Goal: Task Accomplishment & Management: Complete application form

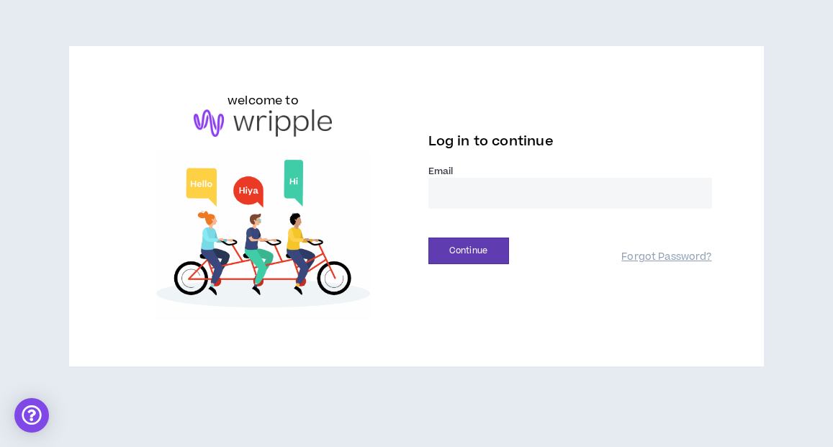
click at [478, 194] on input "email" at bounding box center [570, 193] width 284 height 31
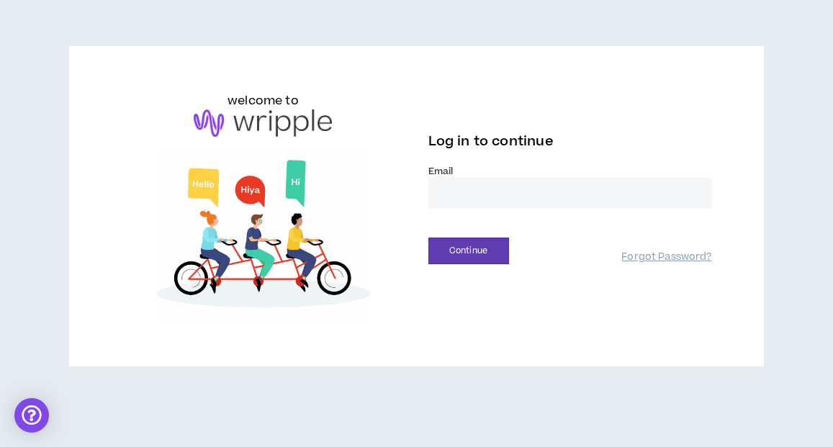
type input "**********"
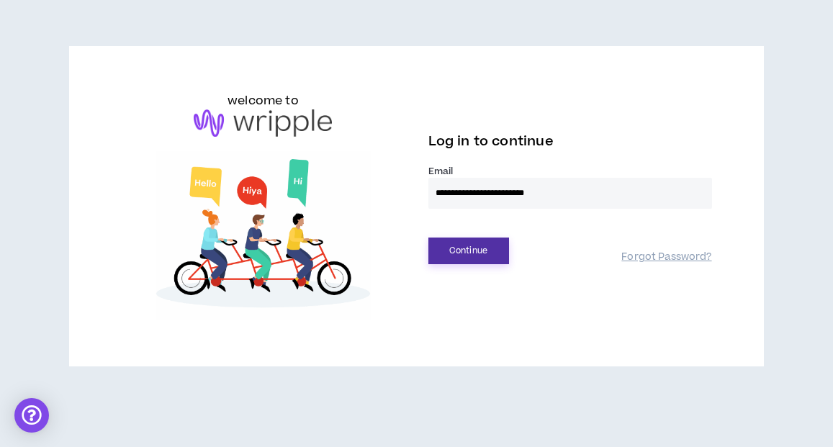
click at [458, 256] on button "Continue" at bounding box center [468, 250] width 81 height 27
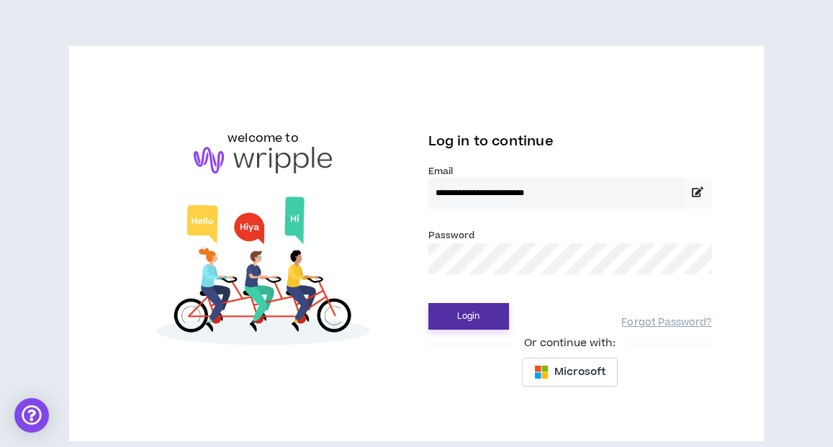
click at [458, 321] on button "Login" at bounding box center [468, 316] width 81 height 27
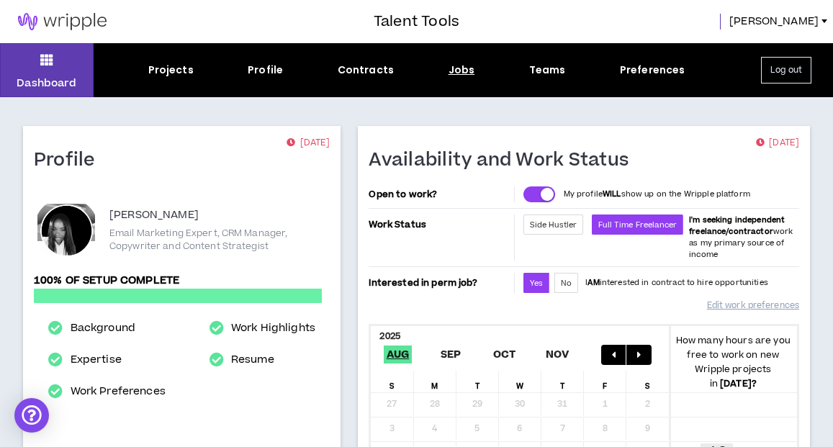
click at [465, 69] on div "Jobs" at bounding box center [461, 70] width 27 height 15
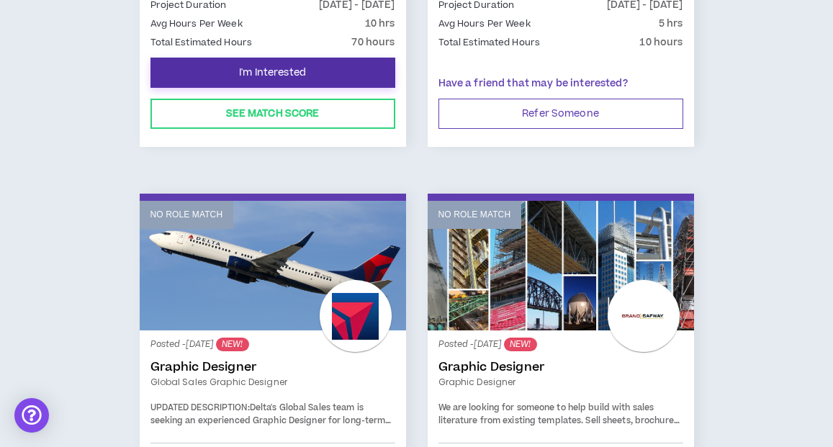
scroll to position [456, 0]
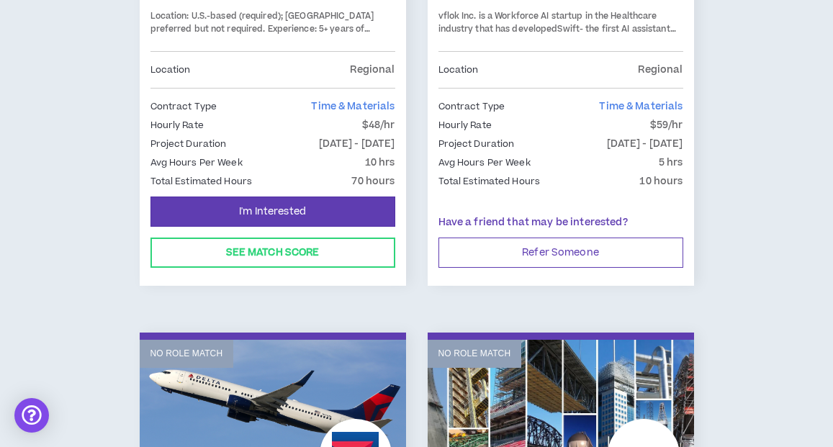
click at [286, 166] on div "Avg Hours Per Week 10 hrs" at bounding box center [272, 163] width 245 height 16
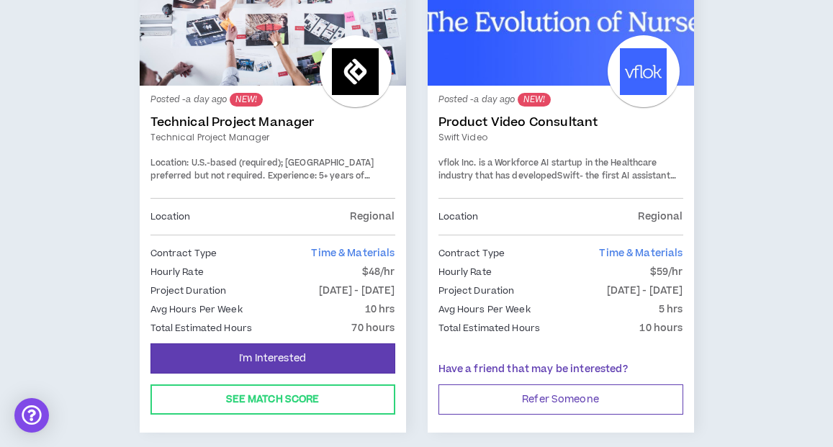
scroll to position [308, 0]
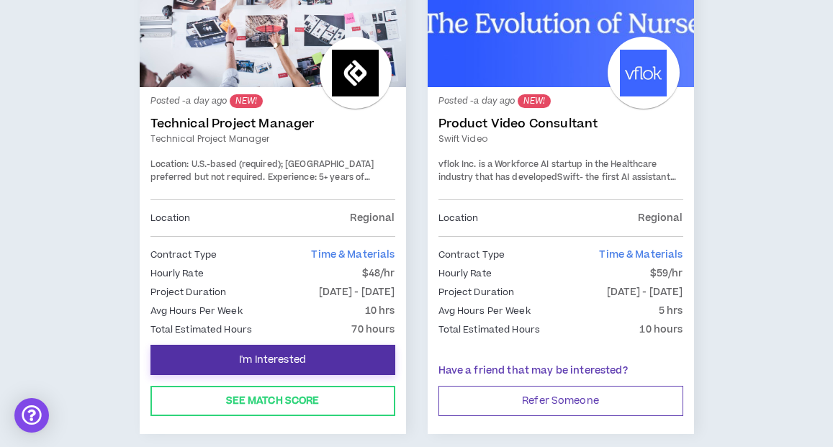
click at [333, 353] on button "I'm Interested" at bounding box center [272, 360] width 245 height 30
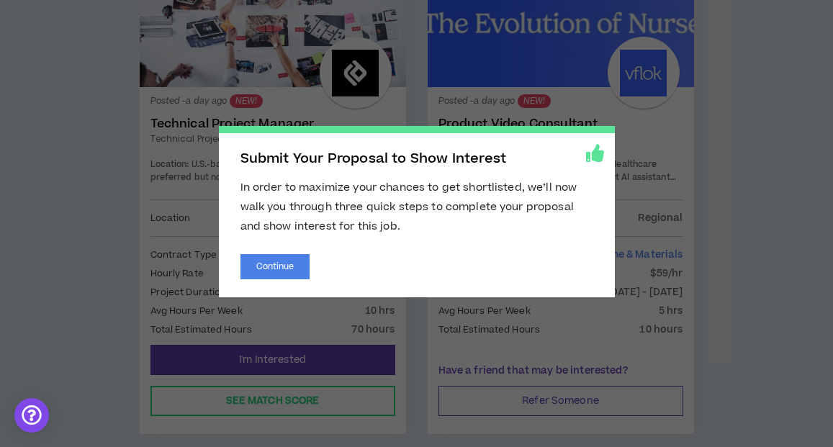
click at [277, 250] on div "Submit Your Proposal to Show Interest In order to maximize your chances to get …" at bounding box center [417, 211] width 396 height 171
click at [286, 266] on button "Continue" at bounding box center [275, 266] width 70 height 25
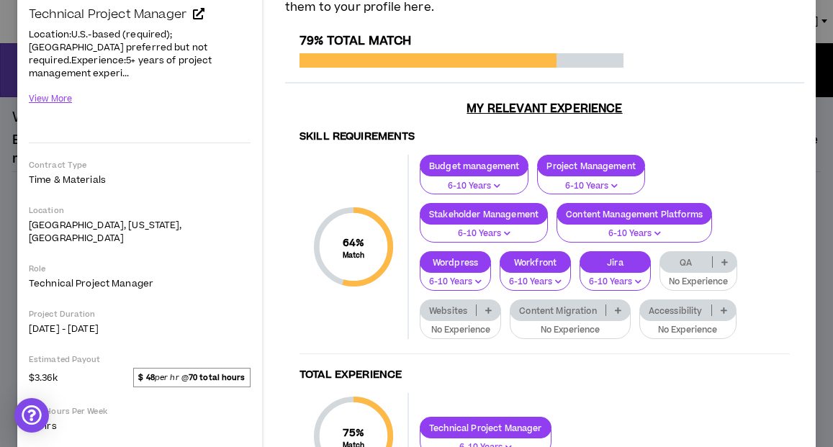
scroll to position [156, 0]
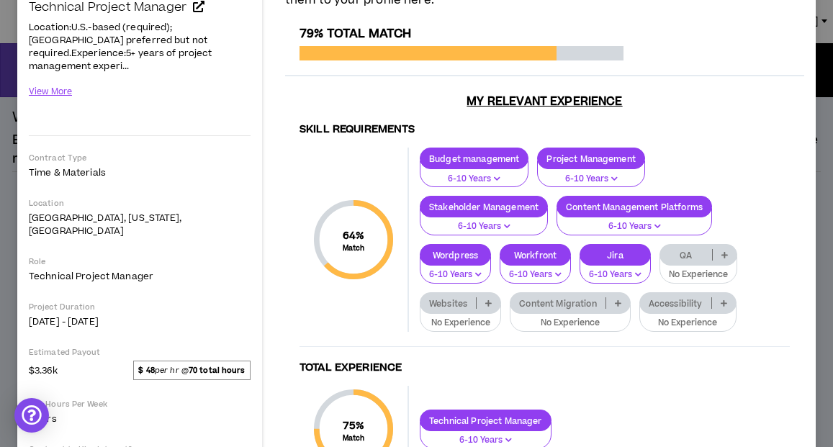
click at [488, 302] on icon at bounding box center [488, 302] width 6 height 7
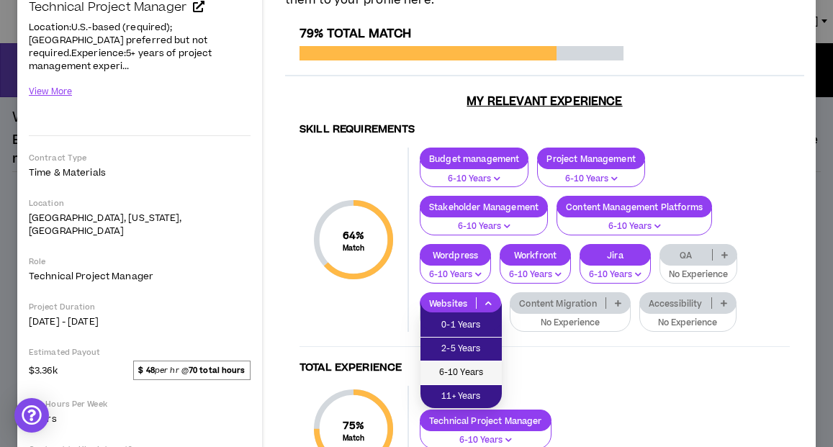
click at [479, 378] on span "6-10 Years" at bounding box center [461, 373] width 64 height 16
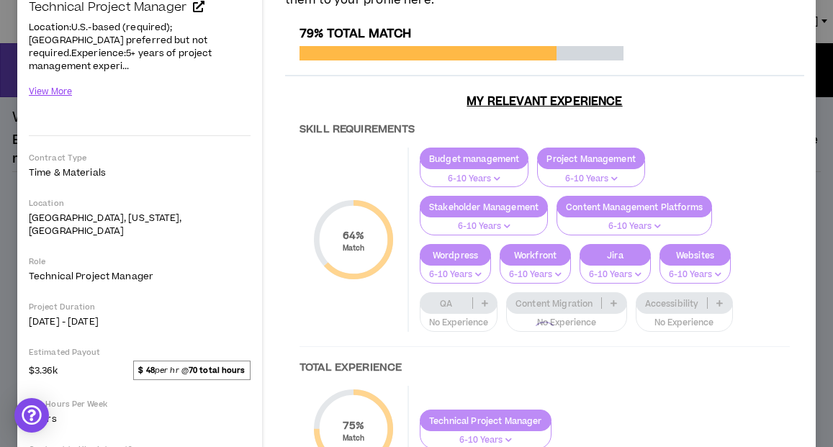
click at [619, 299] on div at bounding box center [544, 334] width 519 height 615
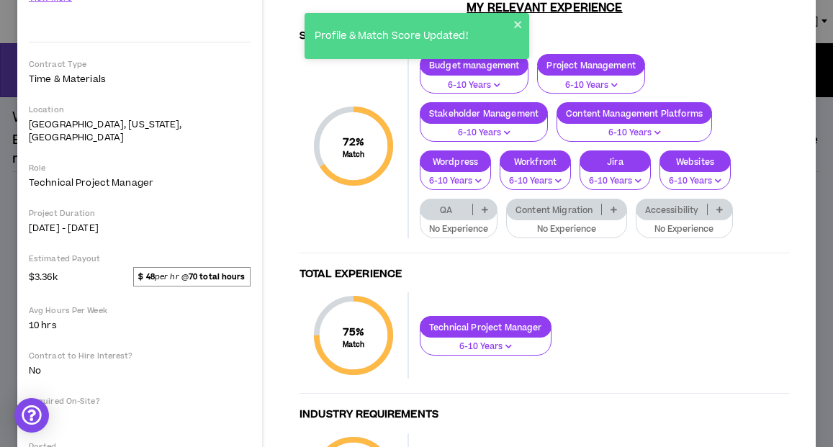
scroll to position [247, 0]
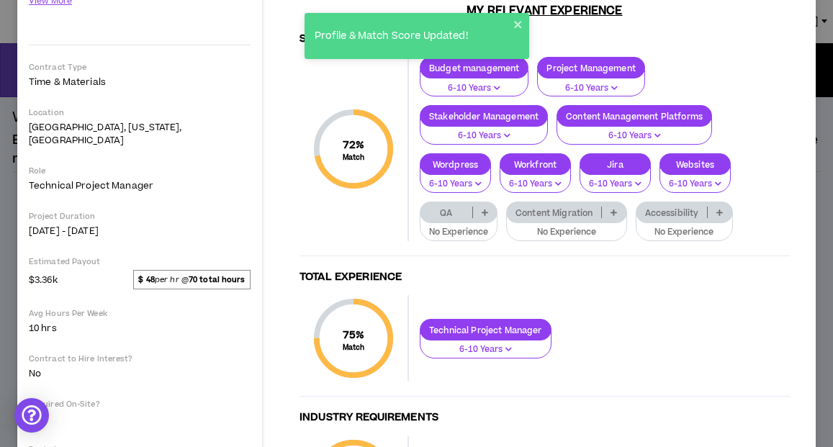
click at [610, 214] on p at bounding box center [614, 213] width 24 height 12
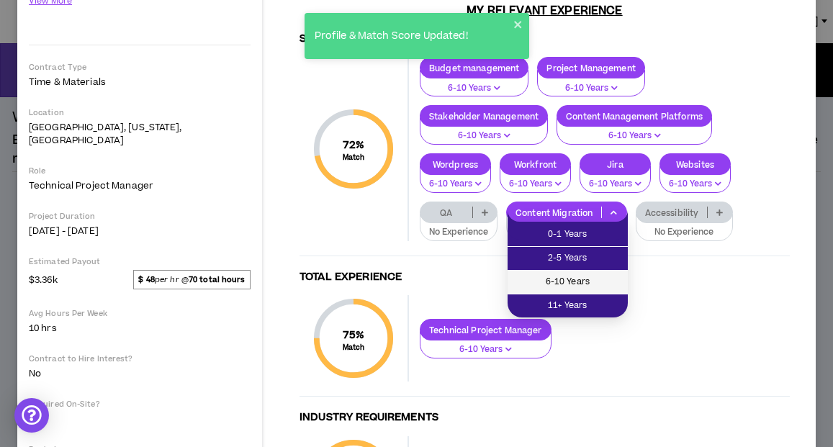
click at [566, 286] on span "6-10 Years" at bounding box center [567, 282] width 103 height 16
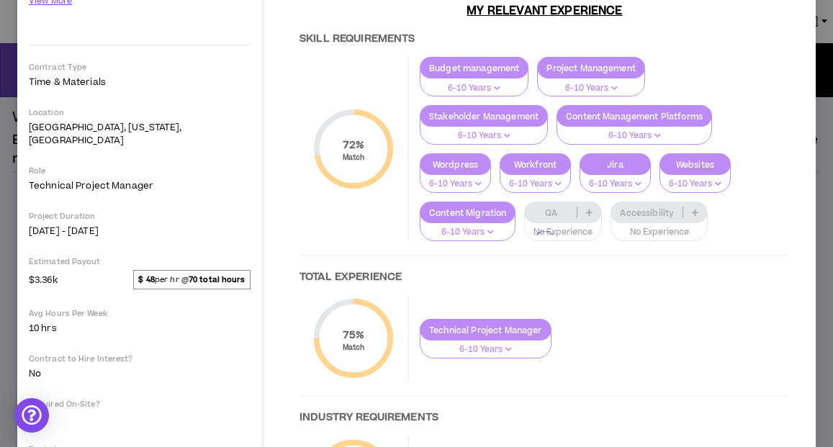
click at [587, 209] on div at bounding box center [544, 243] width 519 height 615
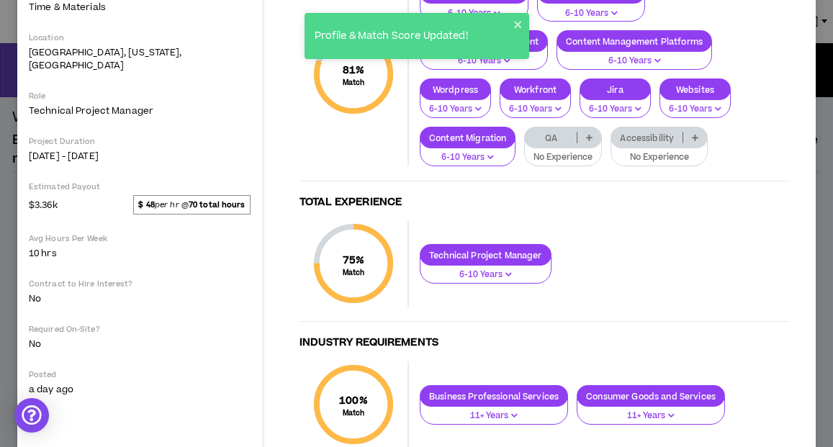
scroll to position [322, 0]
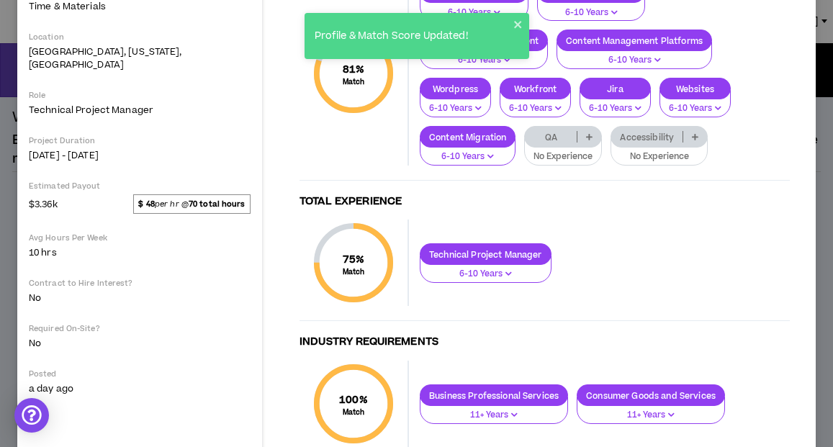
click at [588, 133] on icon at bounding box center [589, 136] width 6 height 7
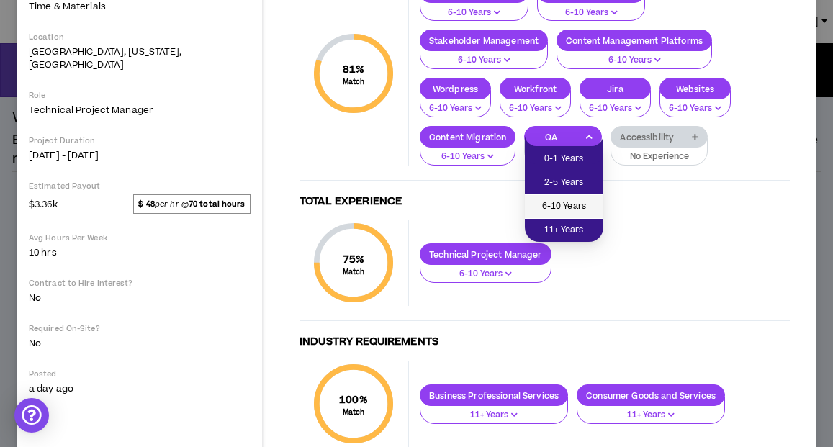
click at [563, 207] on span "6-10 Years" at bounding box center [563, 207] width 61 height 16
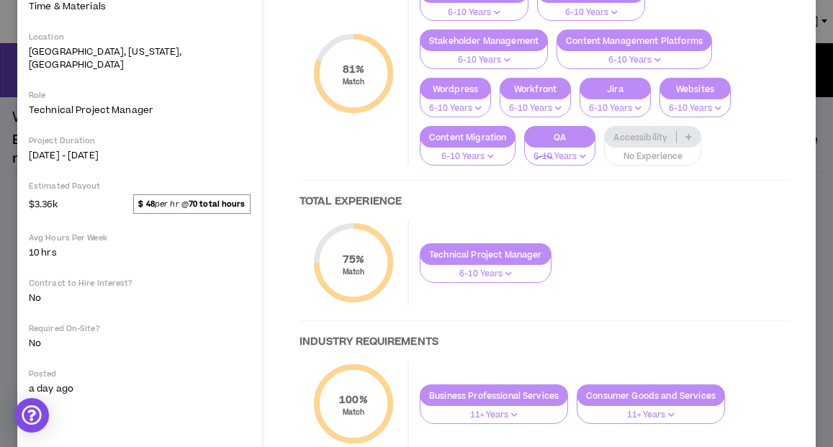
click at [630, 136] on div at bounding box center [544, 167] width 519 height 615
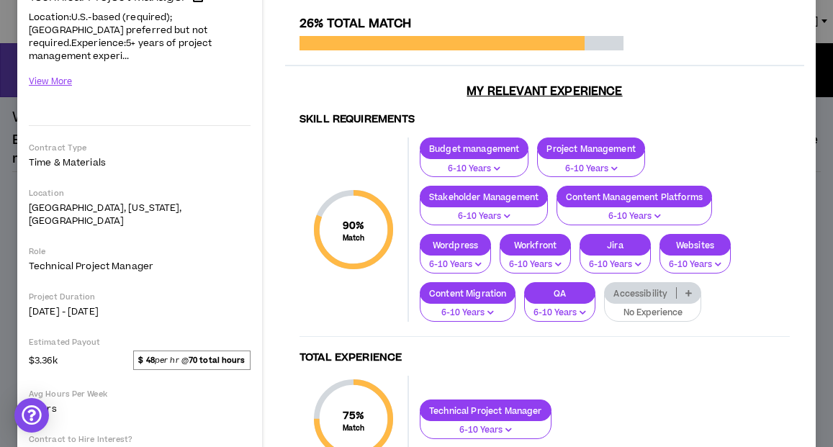
scroll to position [382, 0]
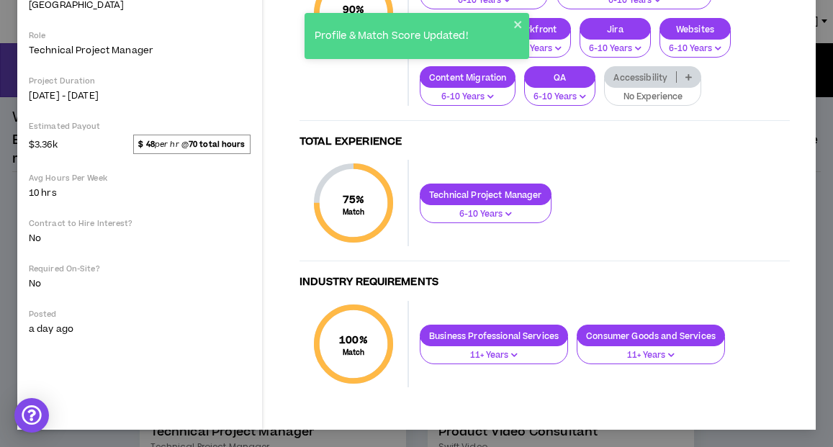
click at [639, 93] on p "No Experience" at bounding box center [652, 97] width 78 height 13
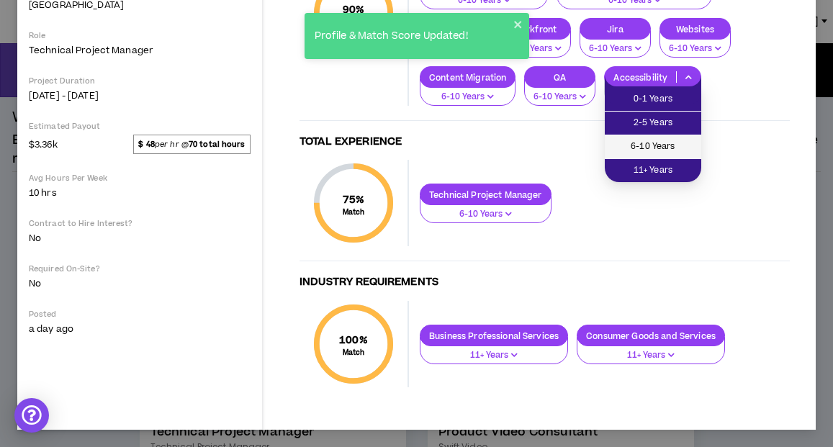
click at [639, 145] on span "6-10 Years" at bounding box center [652, 147] width 79 height 16
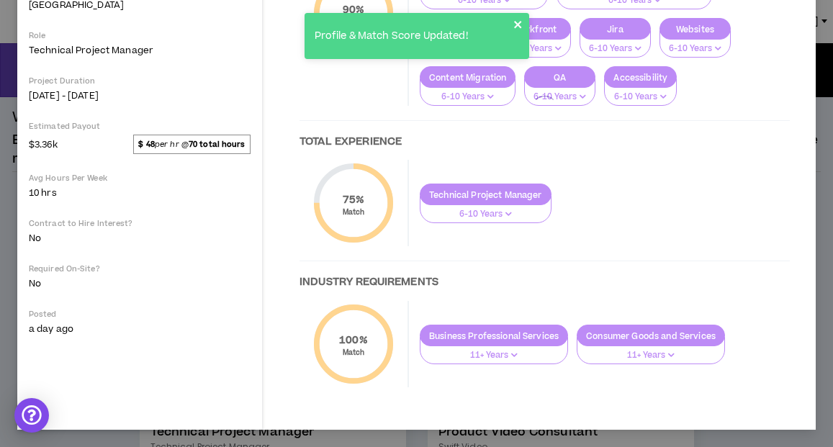
click at [517, 25] on icon "close" at bounding box center [517, 24] width 7 height 7
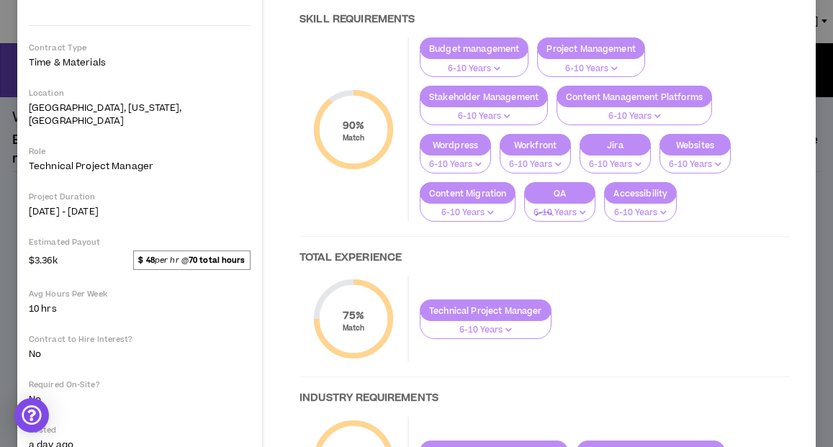
scroll to position [266, 0]
drag, startPoint x: 171, startPoint y: 142, endPoint x: 42, endPoint y: 142, distance: 128.8
click at [43, 160] on span "Technical Project Manager" at bounding box center [140, 166] width 222 height 13
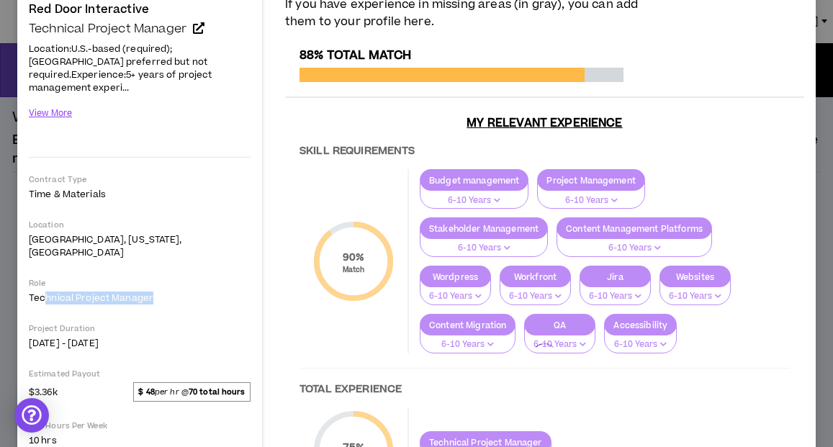
scroll to position [129, 0]
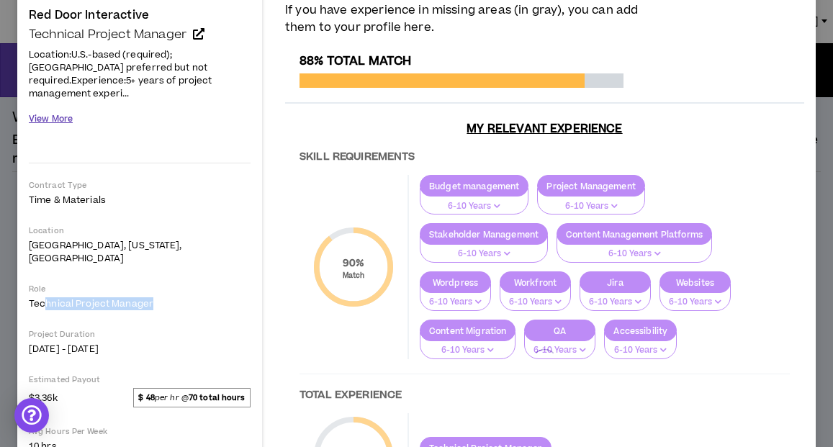
click at [47, 106] on button "View More" at bounding box center [51, 118] width 44 height 25
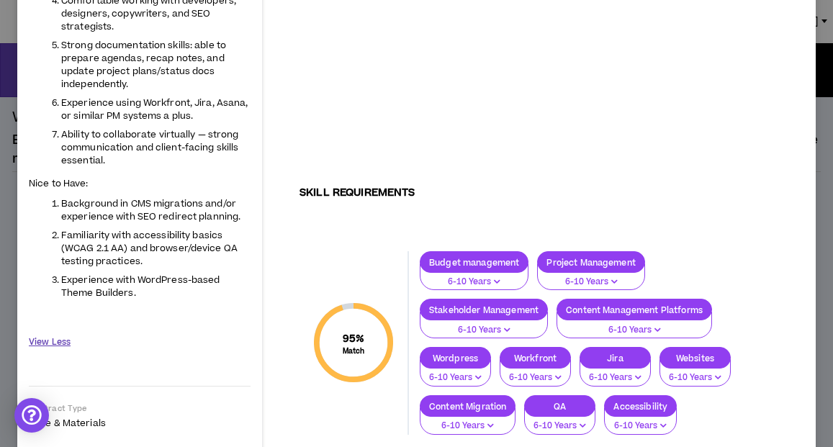
scroll to position [0, 0]
